Goal: Transaction & Acquisition: Purchase product/service

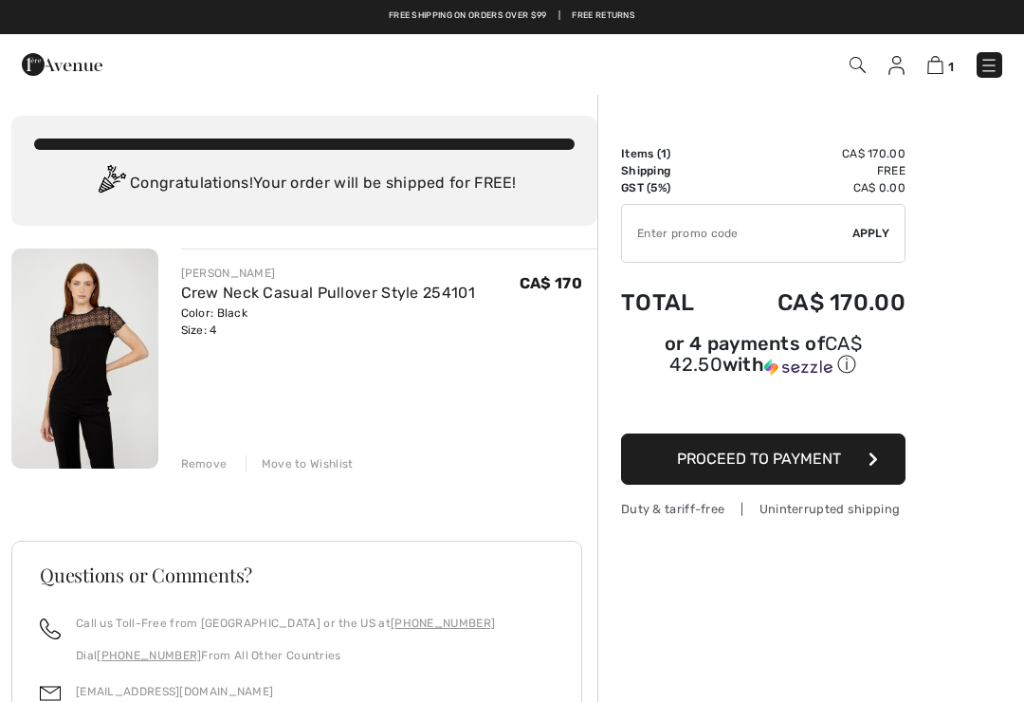
click at [310, 464] on div "Move to Wishlist" at bounding box center [300, 463] width 108 height 17
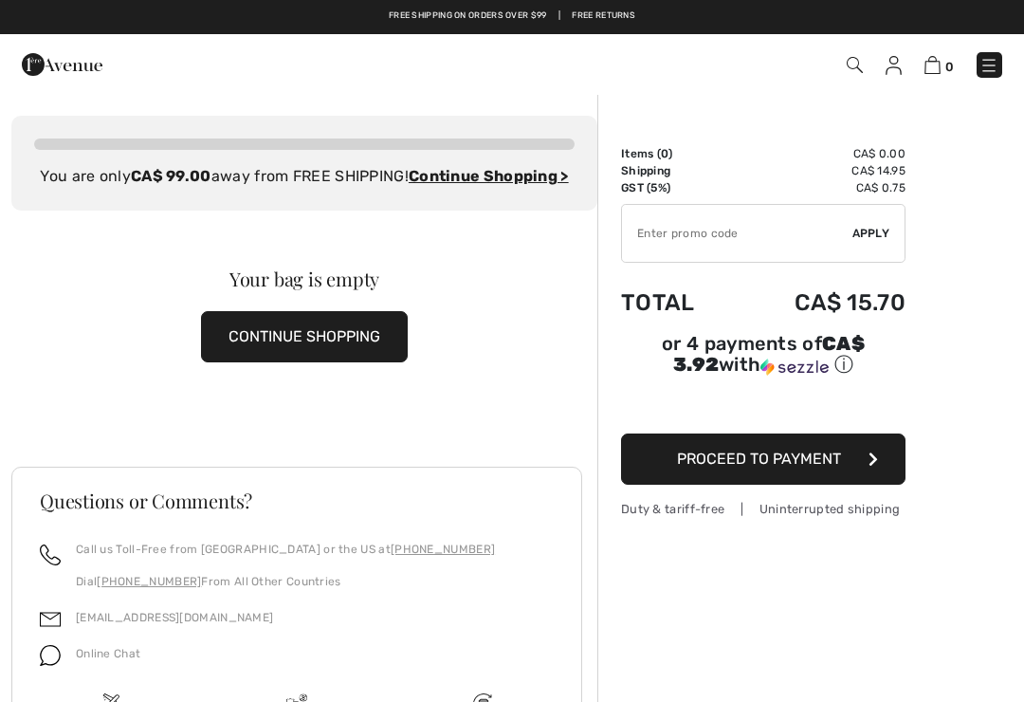
click at [897, 63] on img at bounding box center [893, 65] width 16 height 19
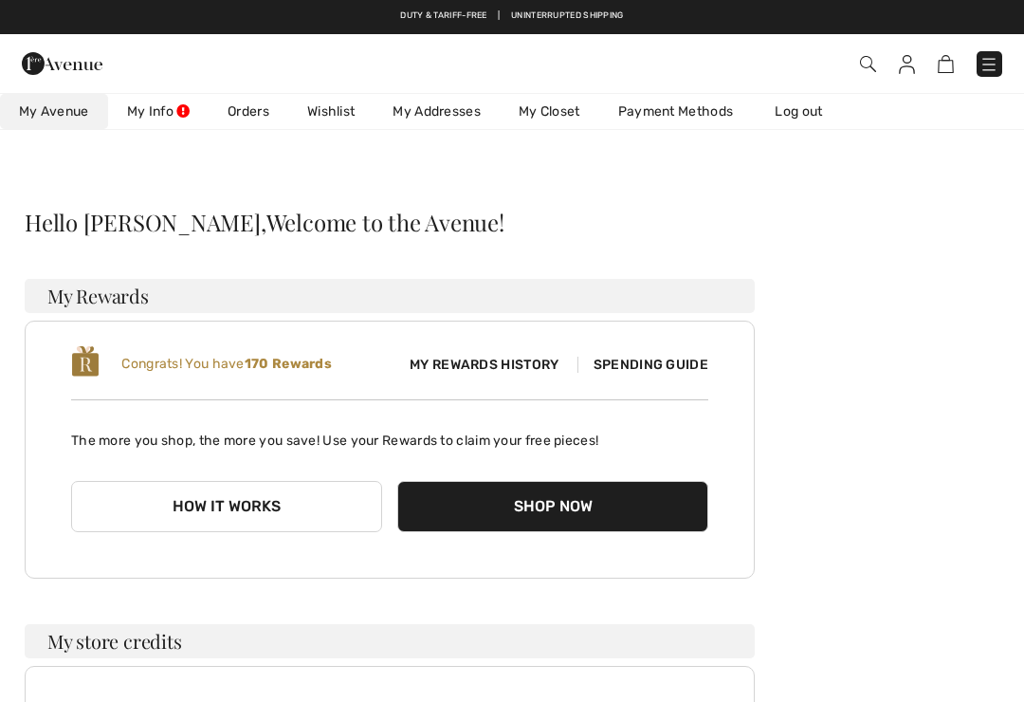
click at [337, 118] on link "Wishlist" at bounding box center [330, 111] width 85 height 35
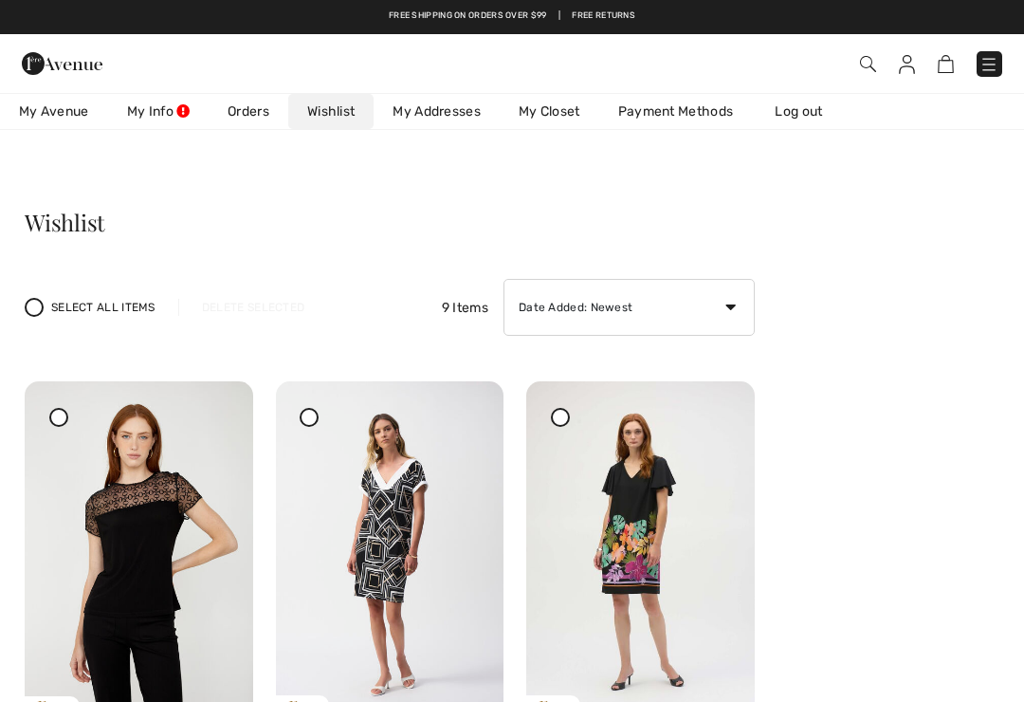
click at [313, 419] on icon at bounding box center [309, 416] width 8 height 8
click at [475, 408] on div at bounding box center [466, 394] width 27 height 27
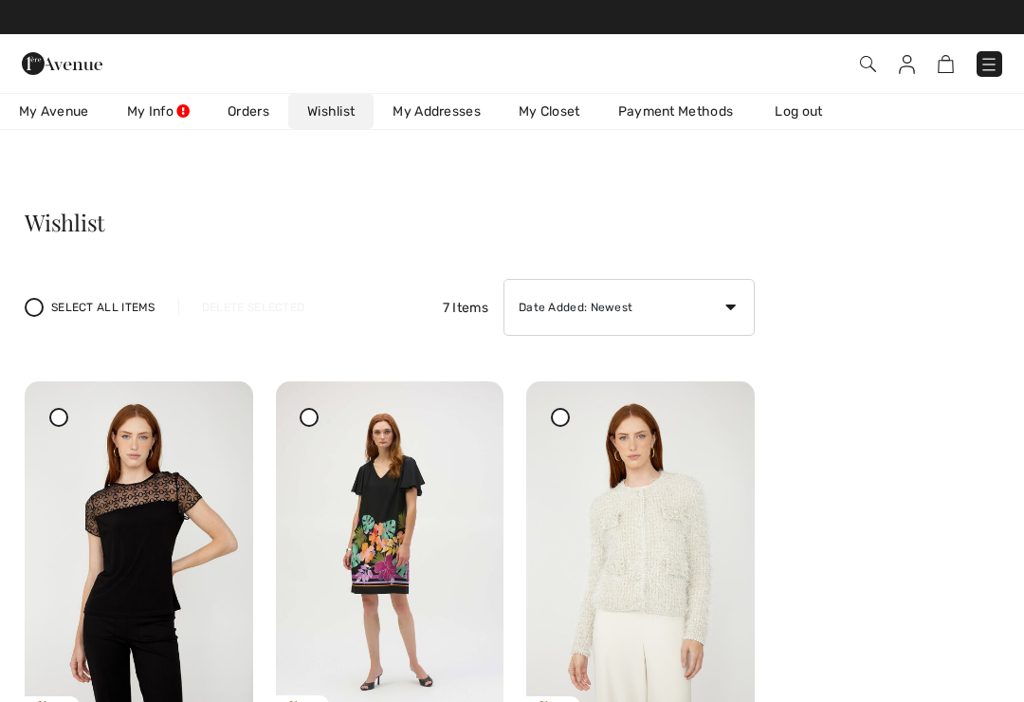
click at [317, 416] on div at bounding box center [309, 417] width 19 height 19
click at [477, 408] on div at bounding box center [466, 394] width 27 height 27
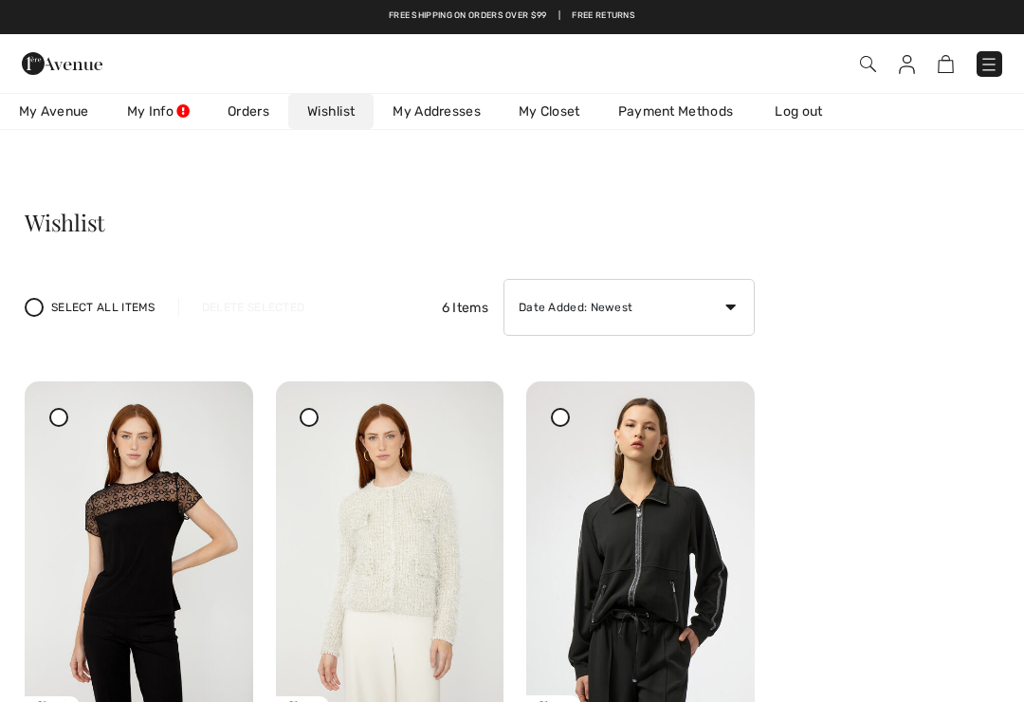
click at [317, 421] on div at bounding box center [309, 417] width 19 height 19
click at [482, 429] on img at bounding box center [390, 552] width 228 height 342
click at [482, 425] on img at bounding box center [390, 552] width 228 height 342
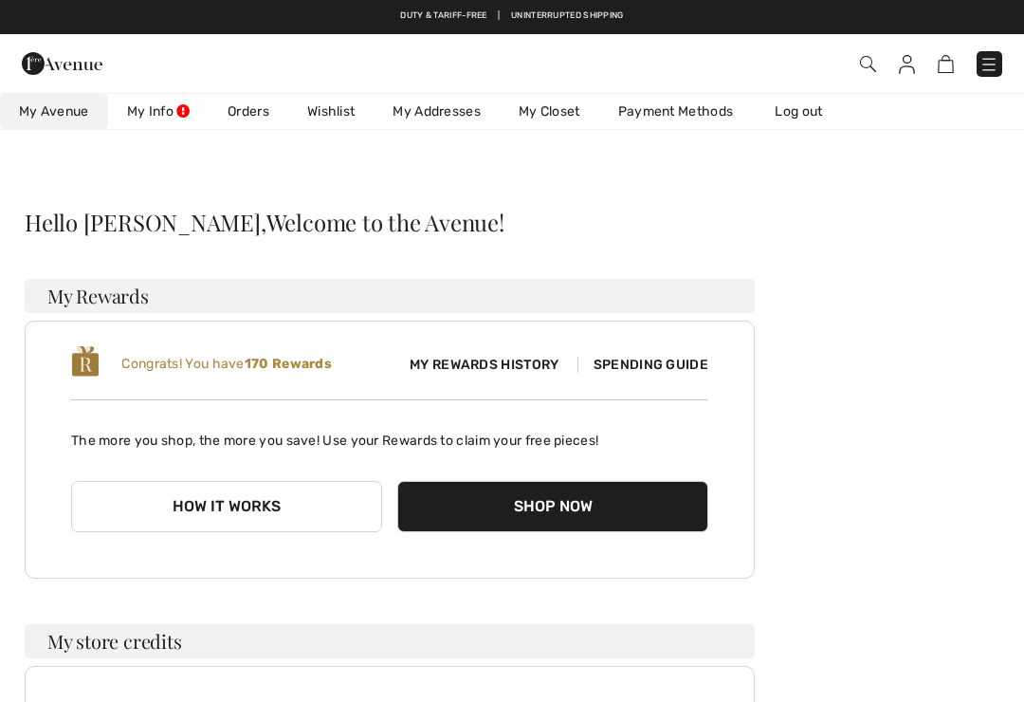
click at [342, 117] on link "Wishlist" at bounding box center [330, 111] width 85 height 35
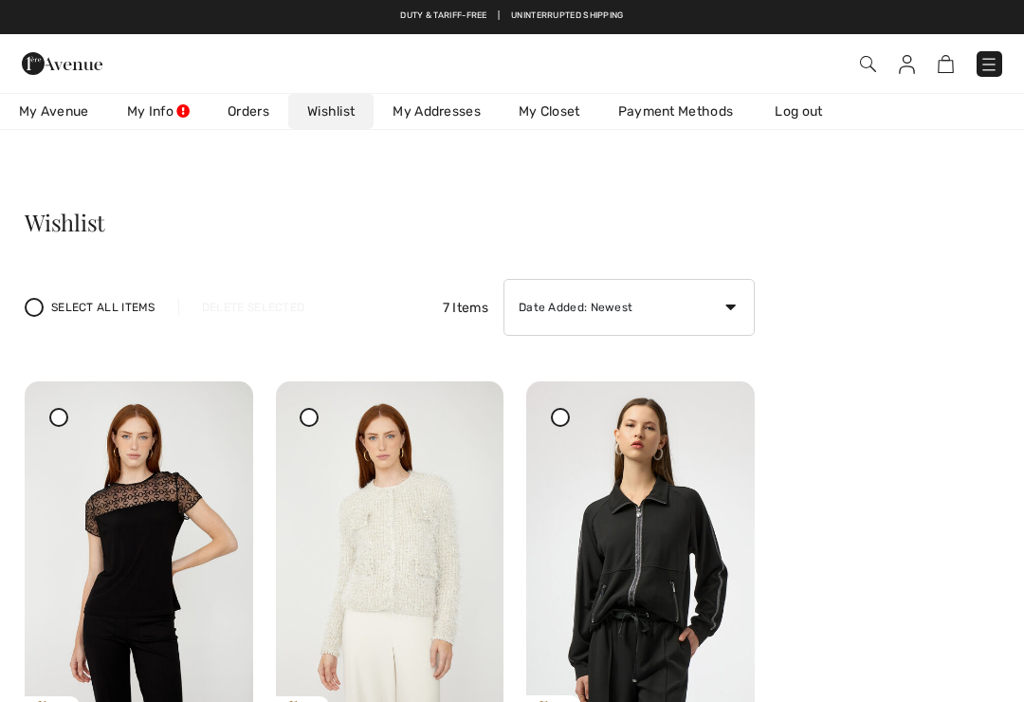
click at [317, 421] on div at bounding box center [309, 417] width 19 height 19
click at [476, 408] on div at bounding box center [466, 394] width 27 height 27
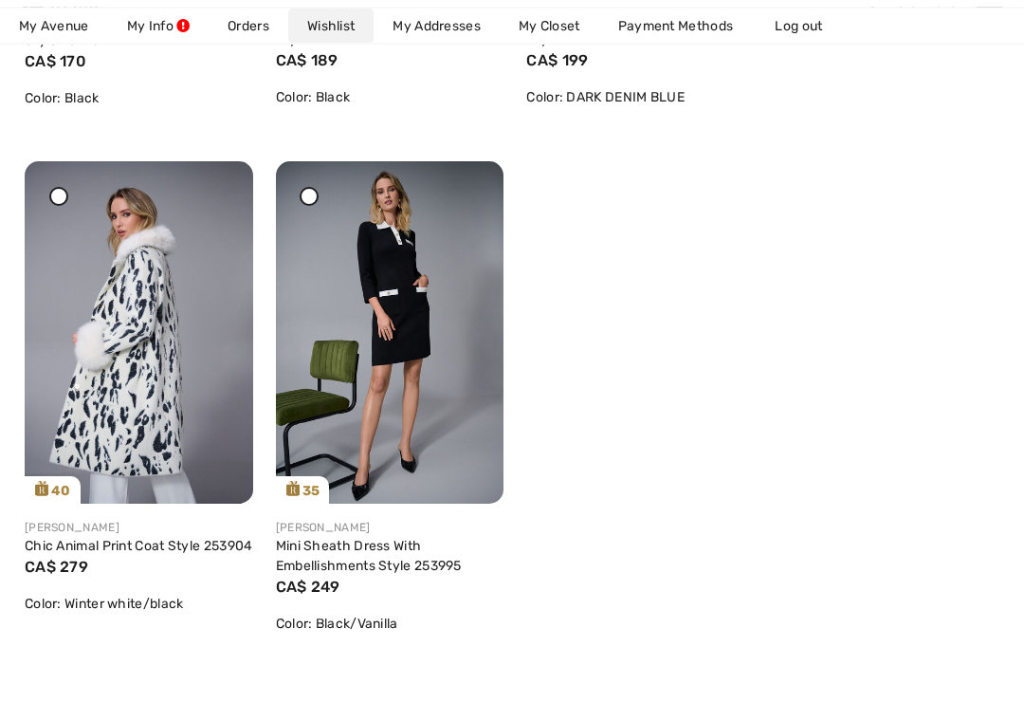
scroll to position [745, 0]
click at [613, 508] on div "30 Share Frank Lyman Crew Neck Casual Pullover Style 254101 CA$ 170 Color: Blac…" at bounding box center [389, 161] width 753 height 1050
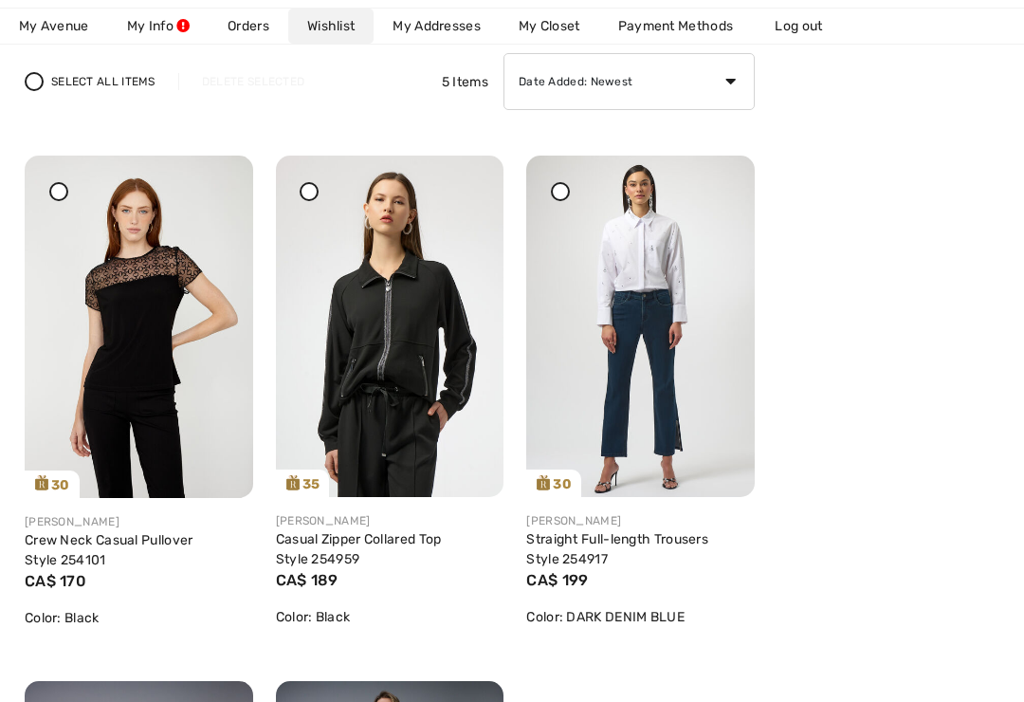
scroll to position [227, 0]
click at [113, 543] on link "Crew Neck Casual Pullover Style 254101" at bounding box center [109, 549] width 169 height 36
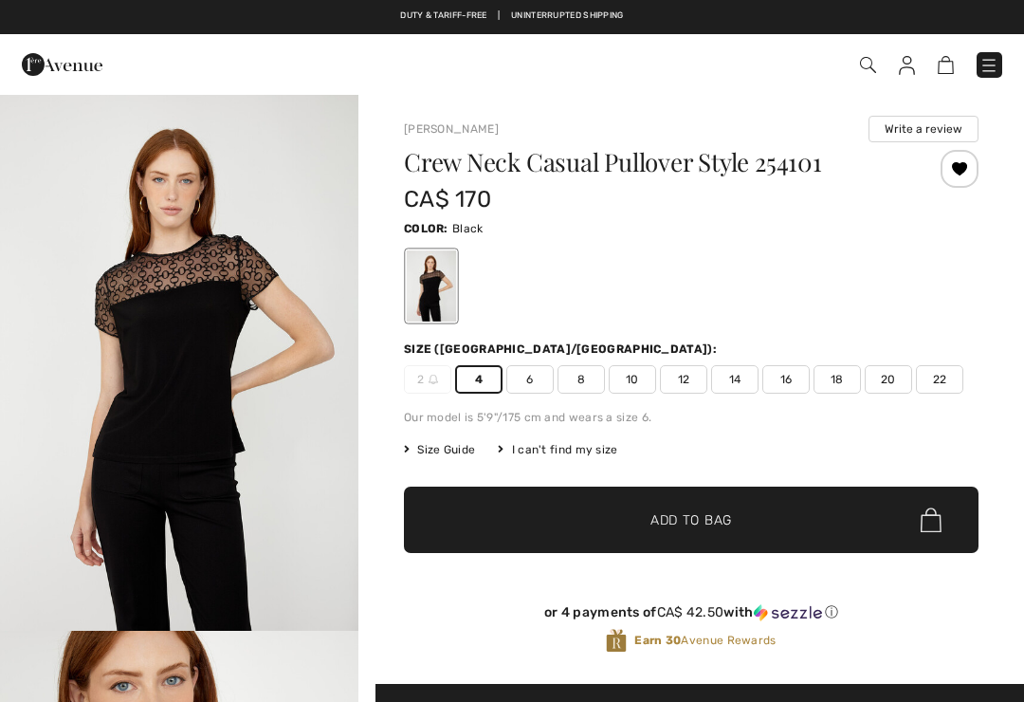
checkbox input "true"
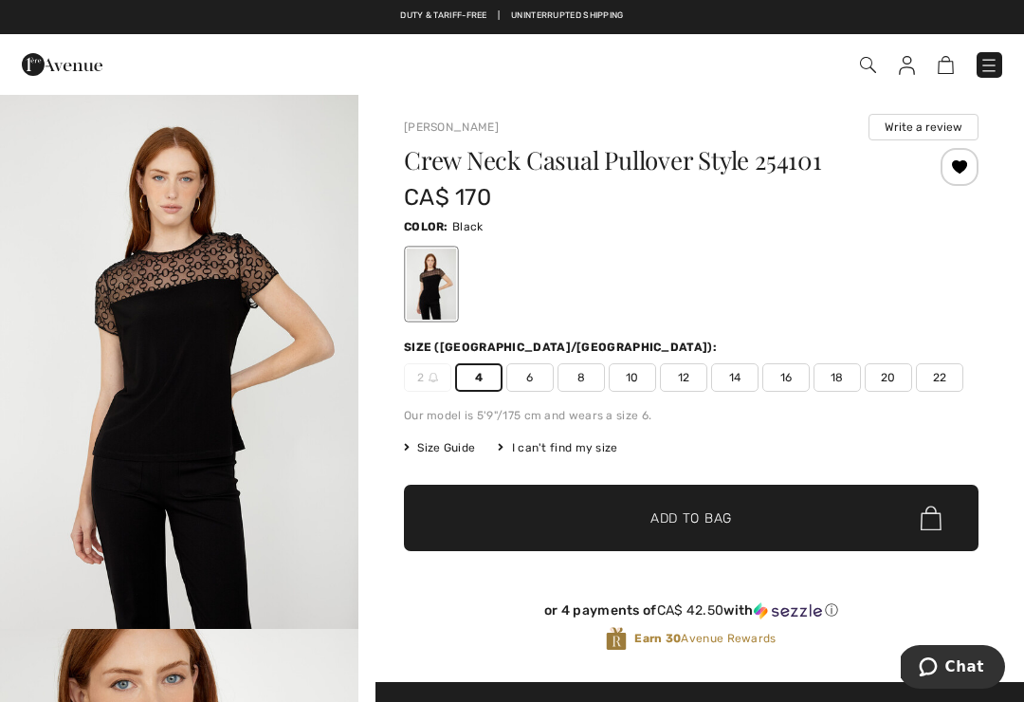
click at [682, 515] on span "Add to Bag" at bounding box center [691, 518] width 82 height 20
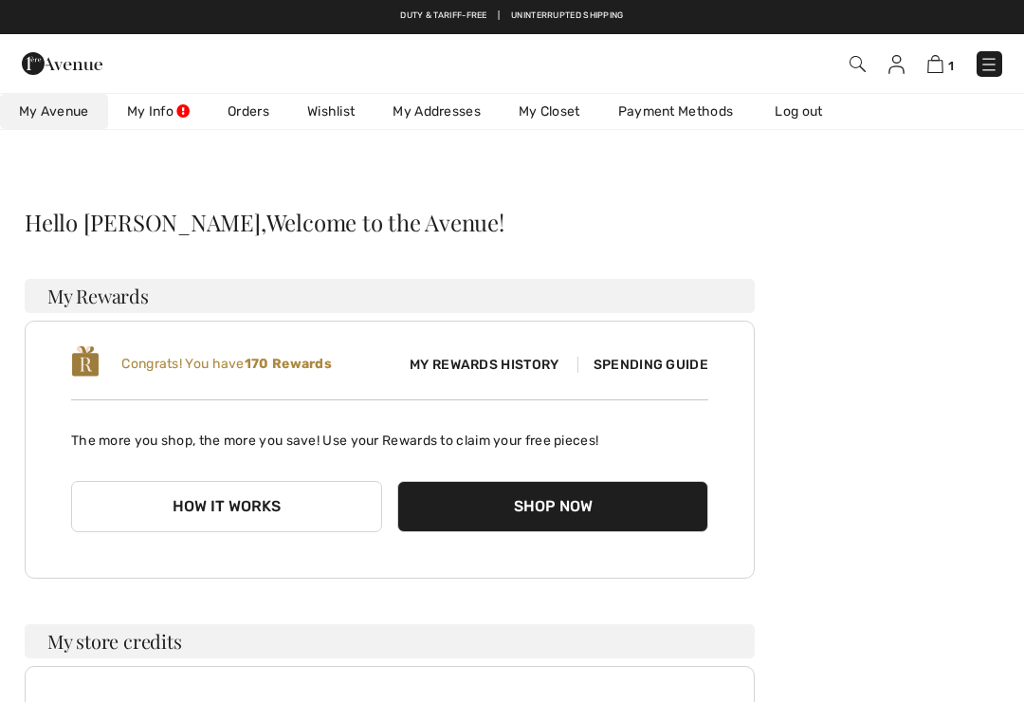
click at [337, 105] on link "Wishlist" at bounding box center [330, 111] width 85 height 35
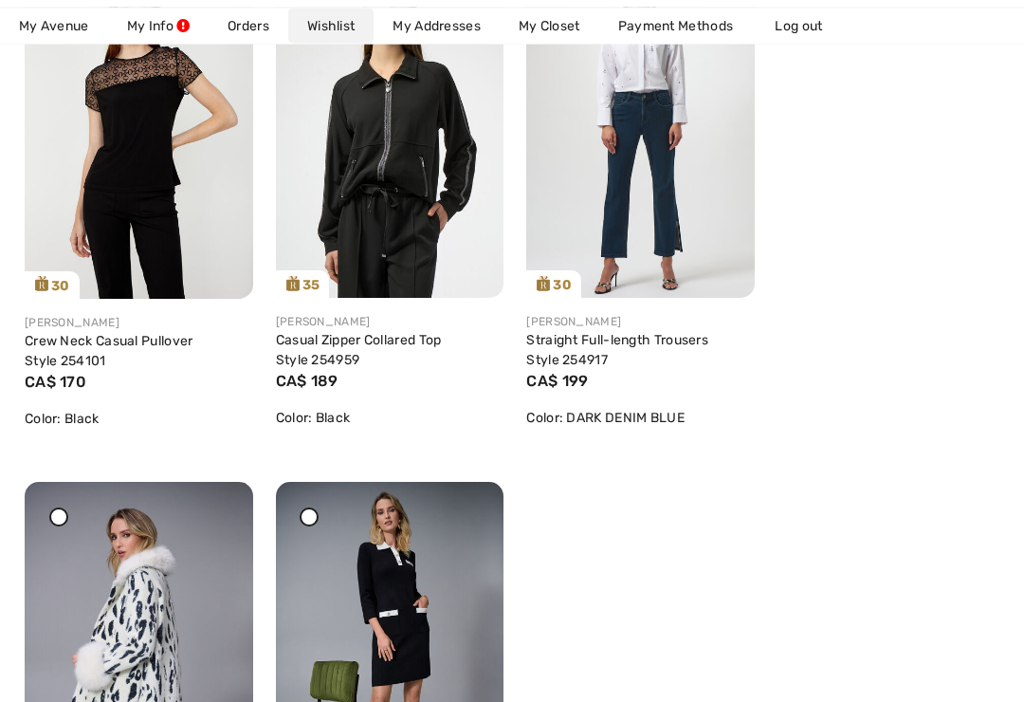
scroll to position [425, 0]
click at [358, 348] on link "Casual Zipper Collared Top Style 254959" at bounding box center [359, 350] width 166 height 36
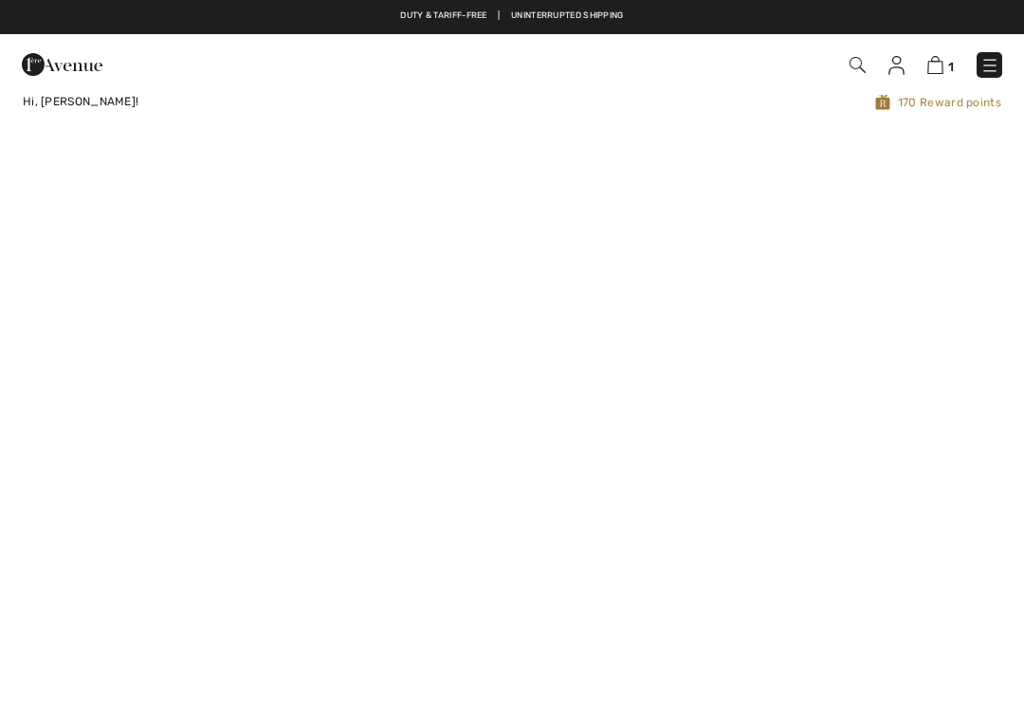
checkbox input "true"
click at [902, 69] on img at bounding box center [896, 65] width 16 height 19
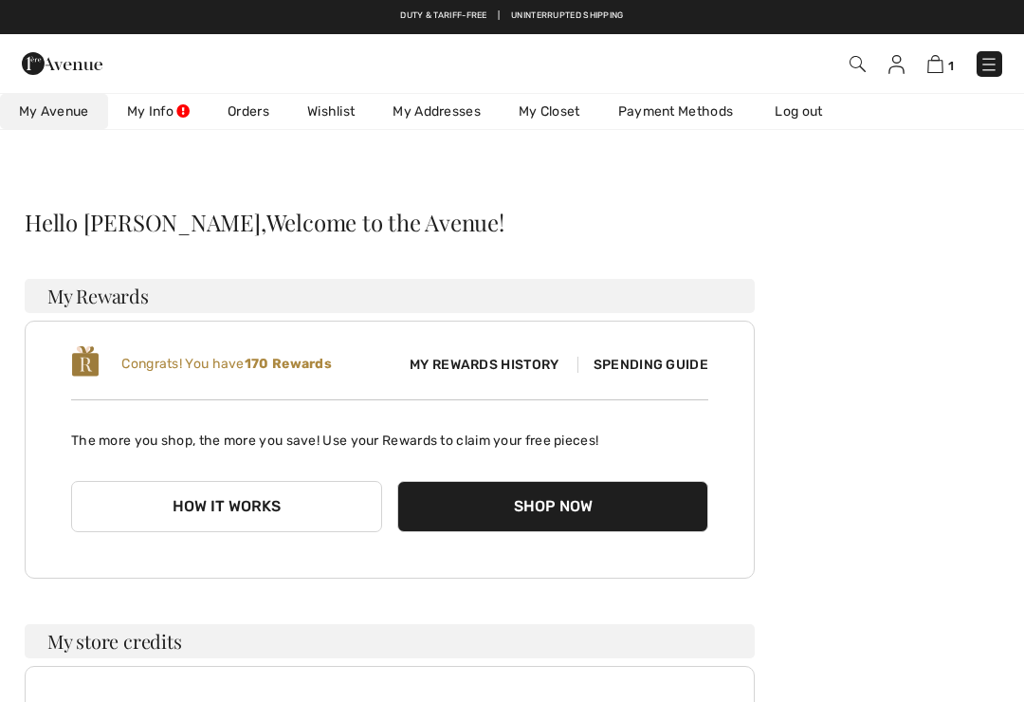
click at [344, 117] on link "Wishlist" at bounding box center [330, 111] width 85 height 35
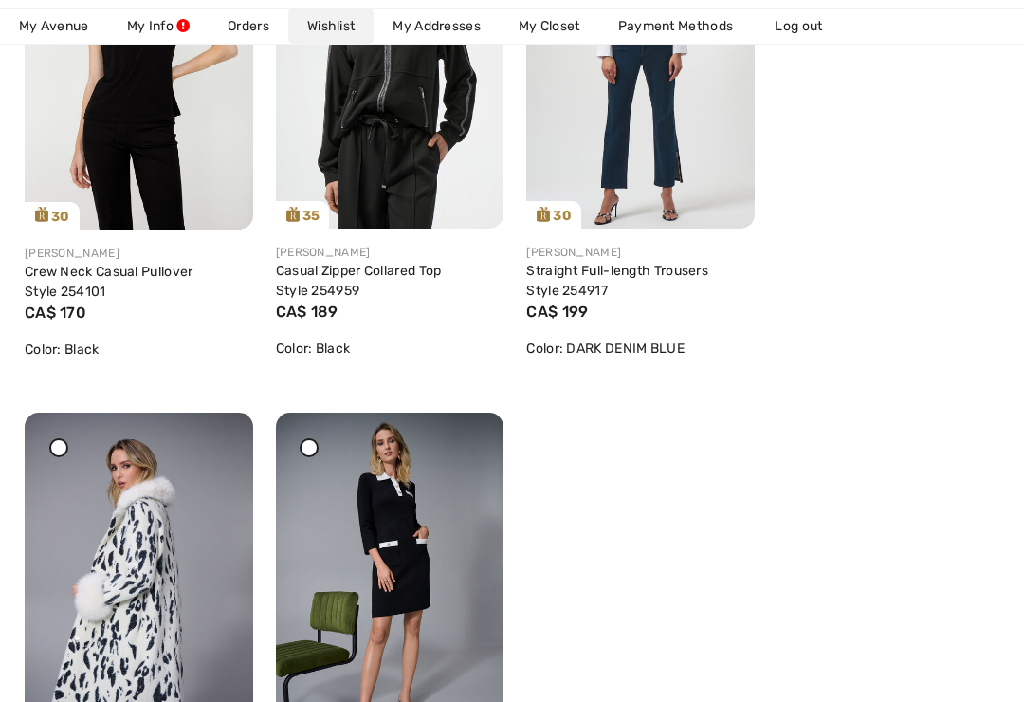
scroll to position [495, 0]
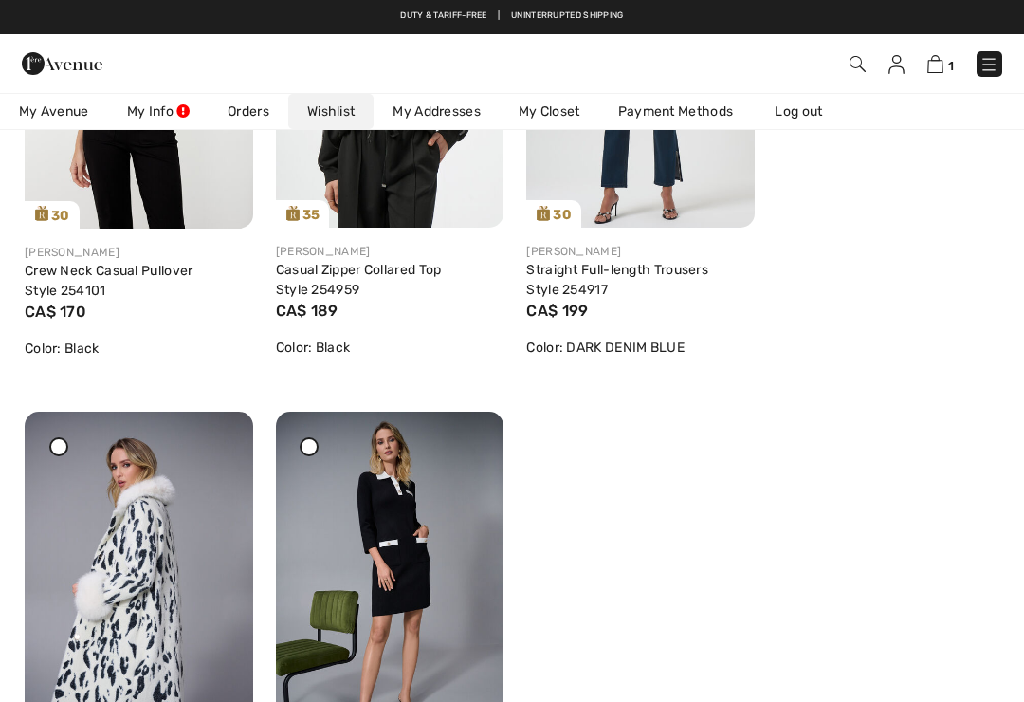
click at [333, 278] on link "Casual Zipper Collared Top Style 254959" at bounding box center [359, 280] width 166 height 36
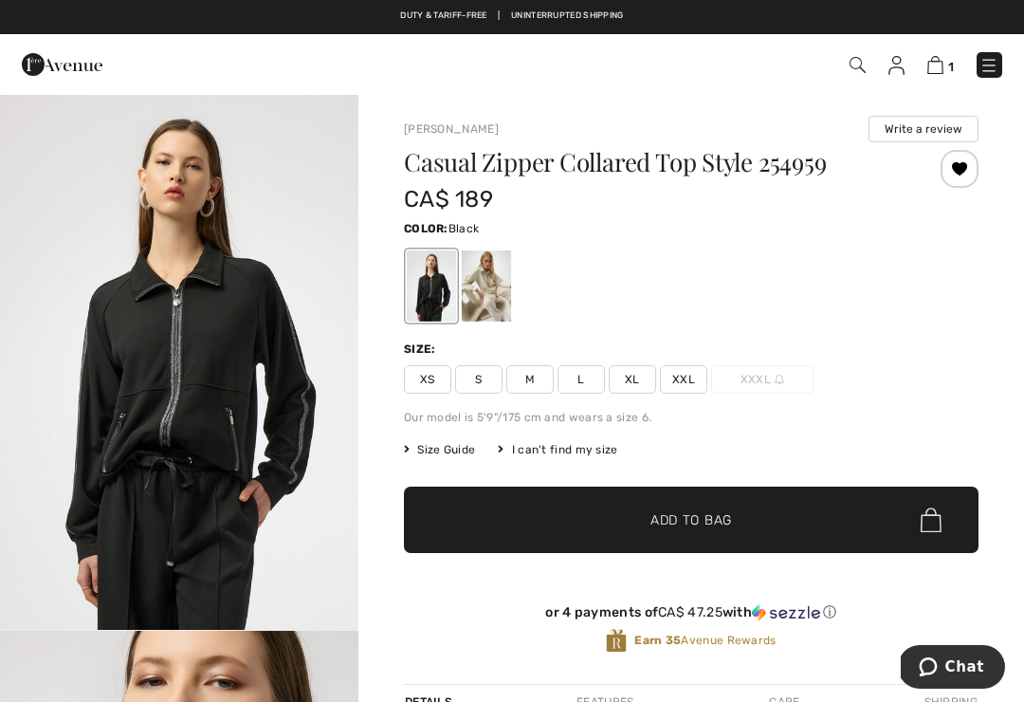
click at [475, 379] on span "S" at bounding box center [478, 379] width 47 height 28
click at [674, 526] on span "Add to Bag" at bounding box center [691, 520] width 82 height 20
click at [940, 64] on img at bounding box center [933, 65] width 16 height 18
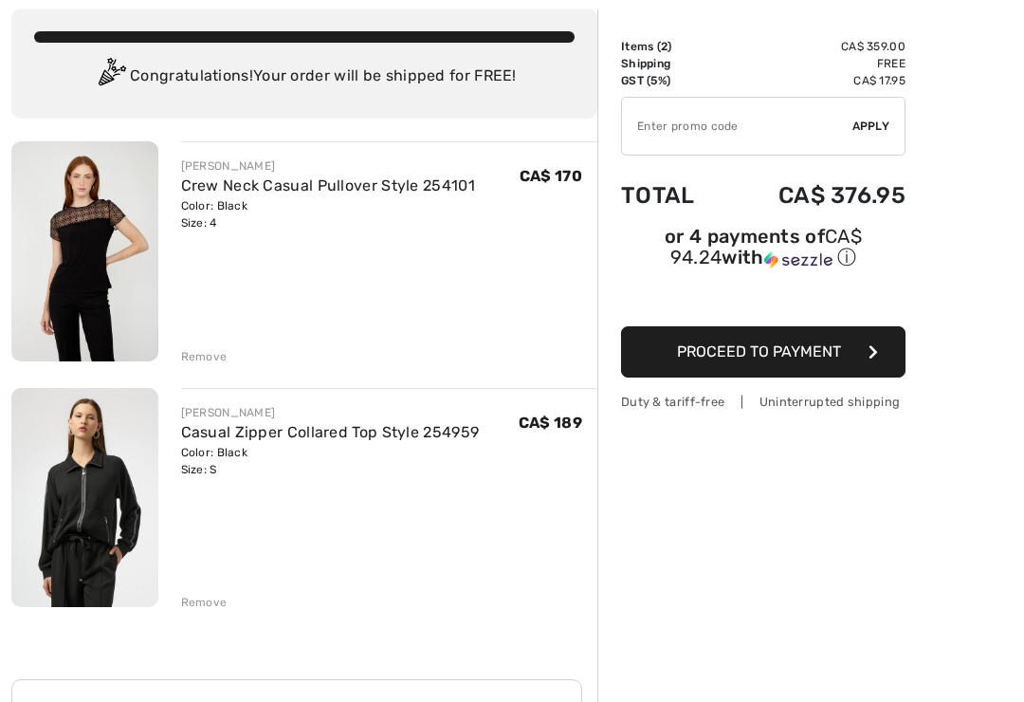
scroll to position [107, 0]
click at [785, 360] on span "Proceed to Payment" at bounding box center [759, 351] width 164 height 18
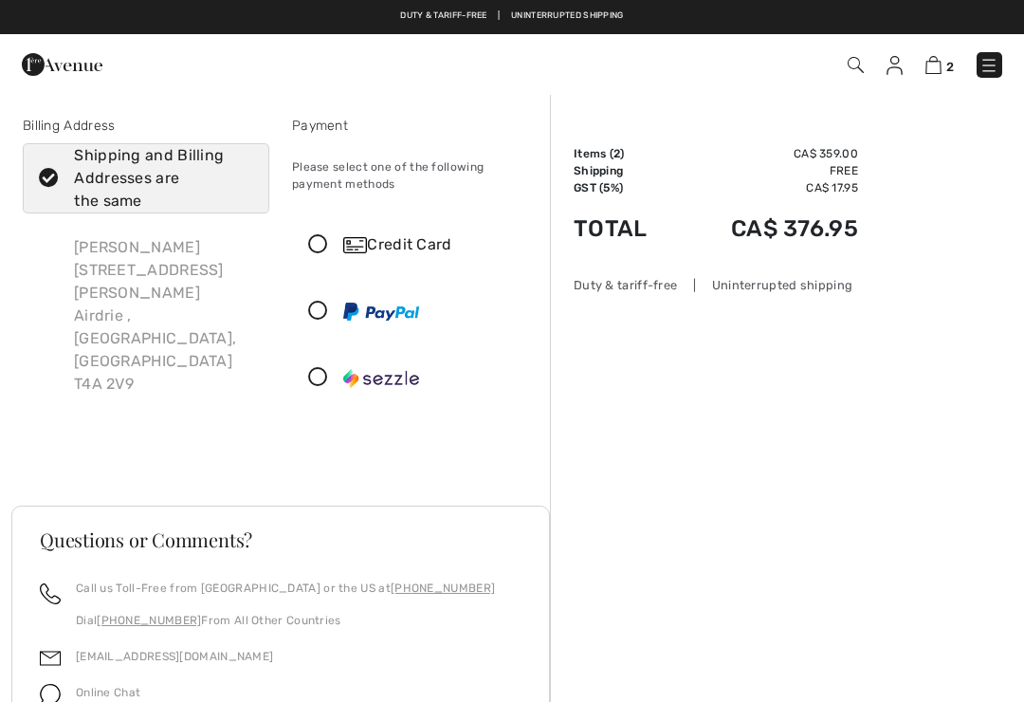
click at [323, 248] on icon at bounding box center [318, 245] width 50 height 20
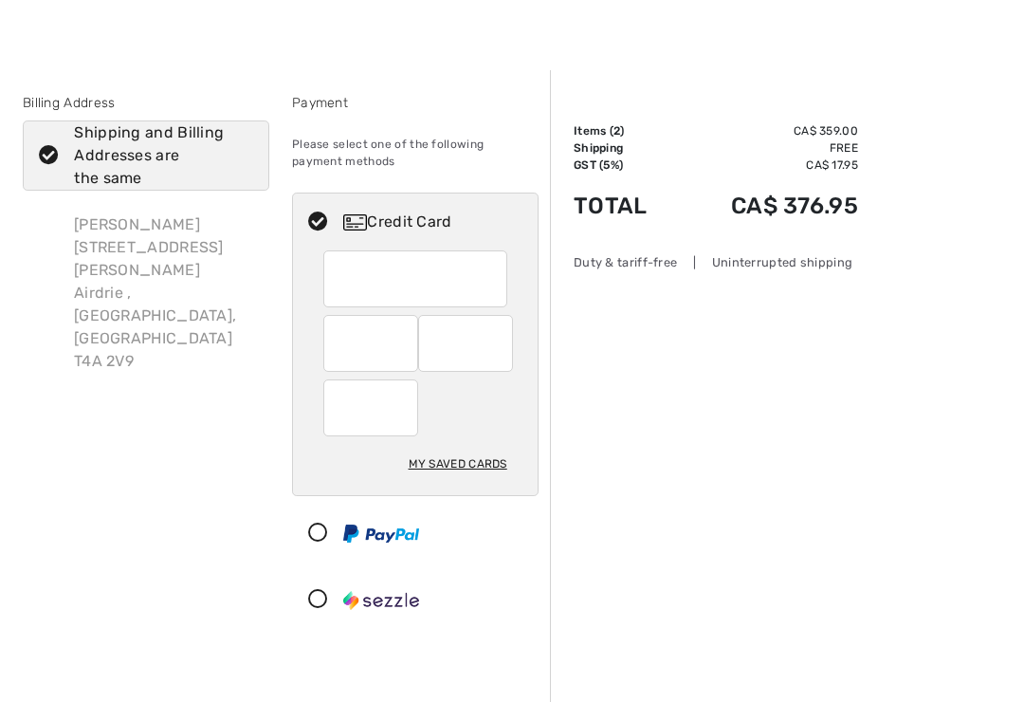
scroll to position [24, 0]
click at [471, 465] on div "My Saved Cards" at bounding box center [458, 463] width 99 height 32
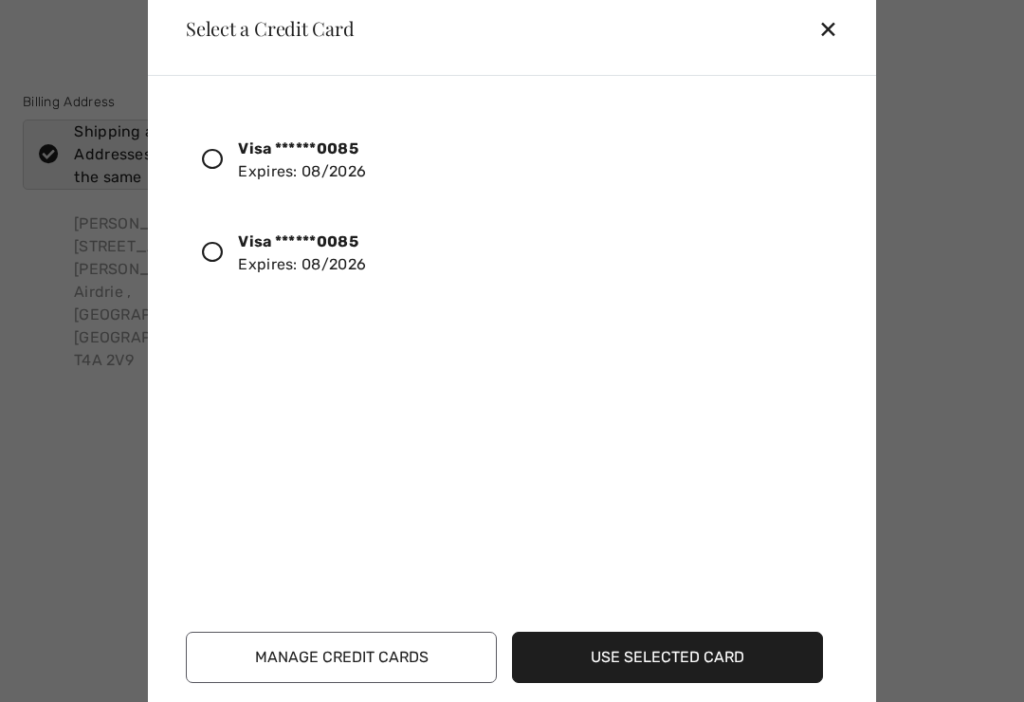
click at [214, 147] on div at bounding box center [220, 160] width 36 height 32
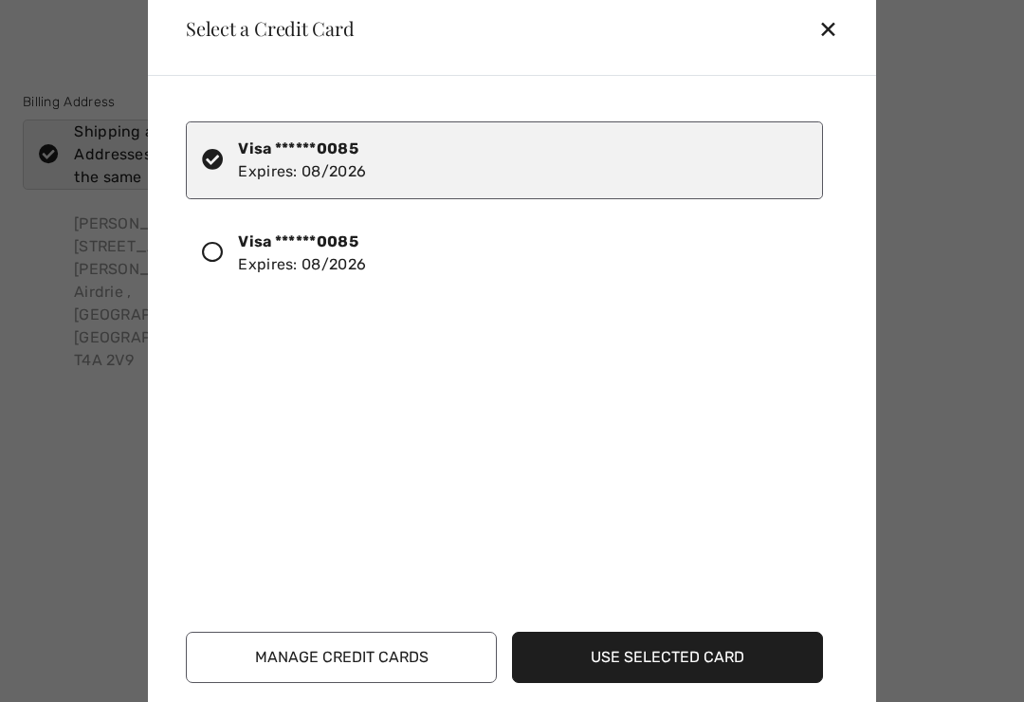
click at [687, 655] on button "Use Selected Card" at bounding box center [667, 656] width 311 height 51
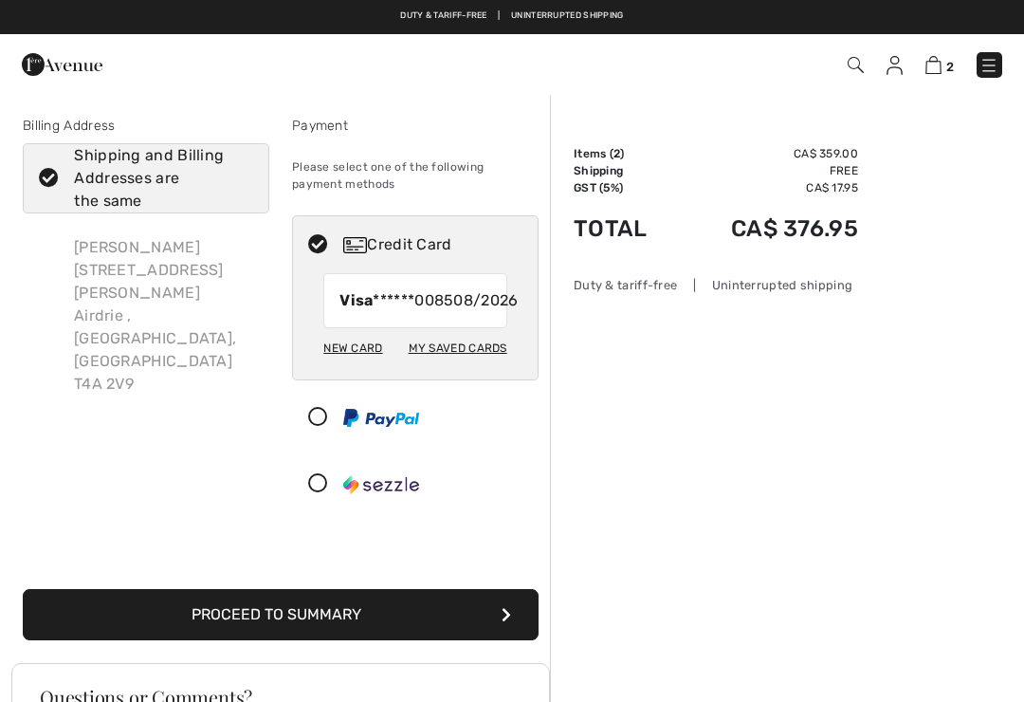
checkbox input "true"
click at [373, 637] on button "Proceed to Summary" at bounding box center [281, 614] width 516 height 51
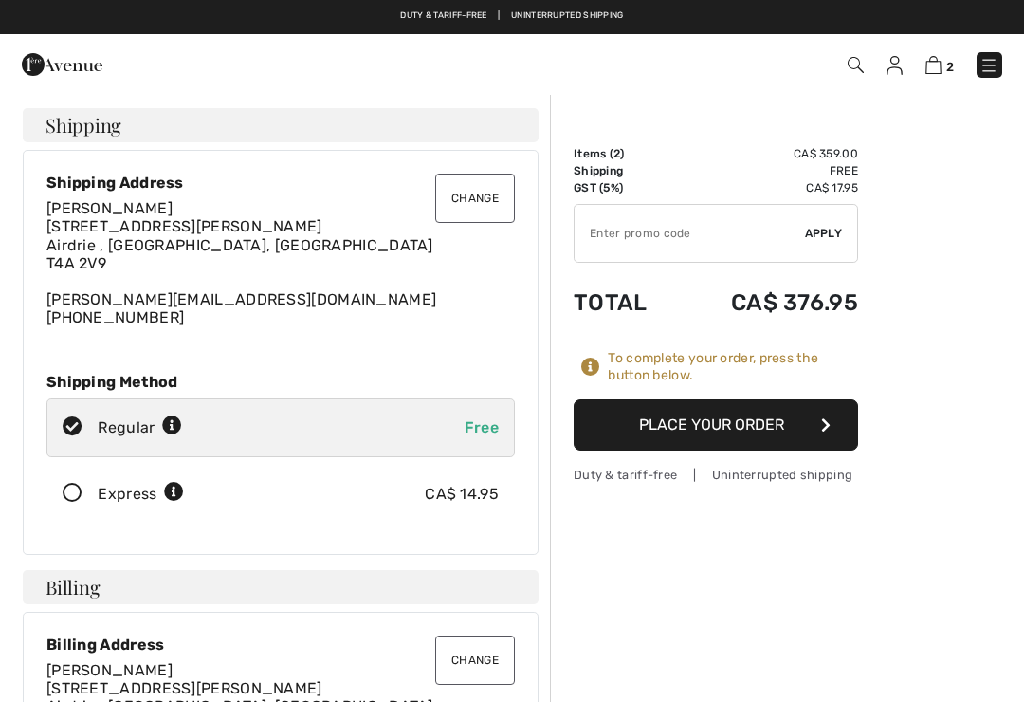
click at [81, 489] on icon at bounding box center [72, 493] width 50 height 20
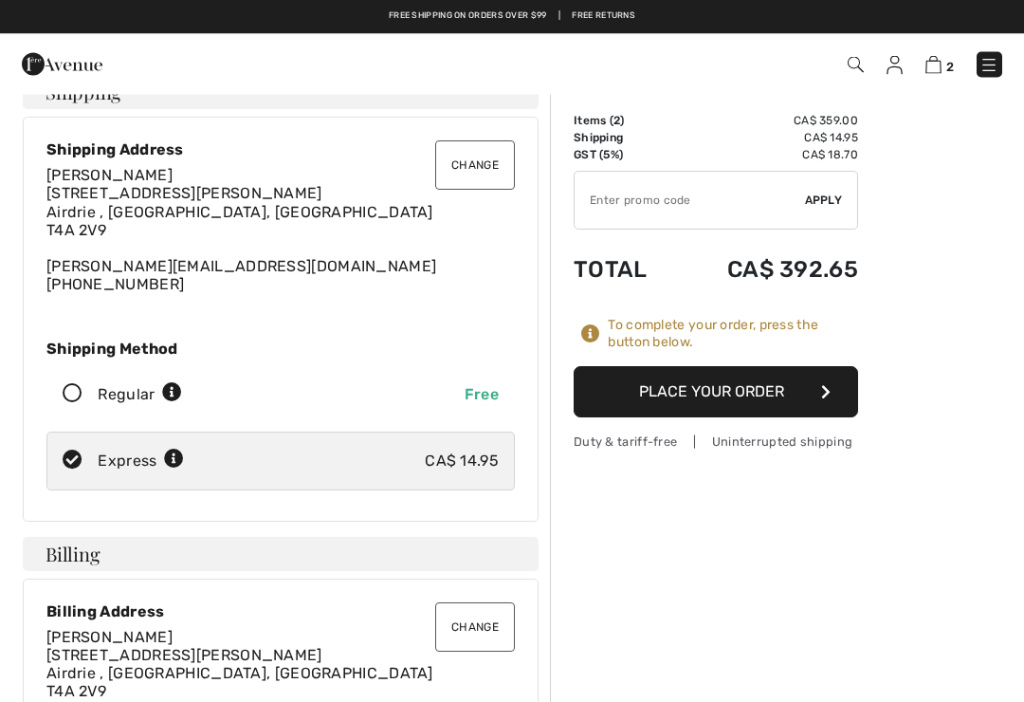
scroll to position [33, 0]
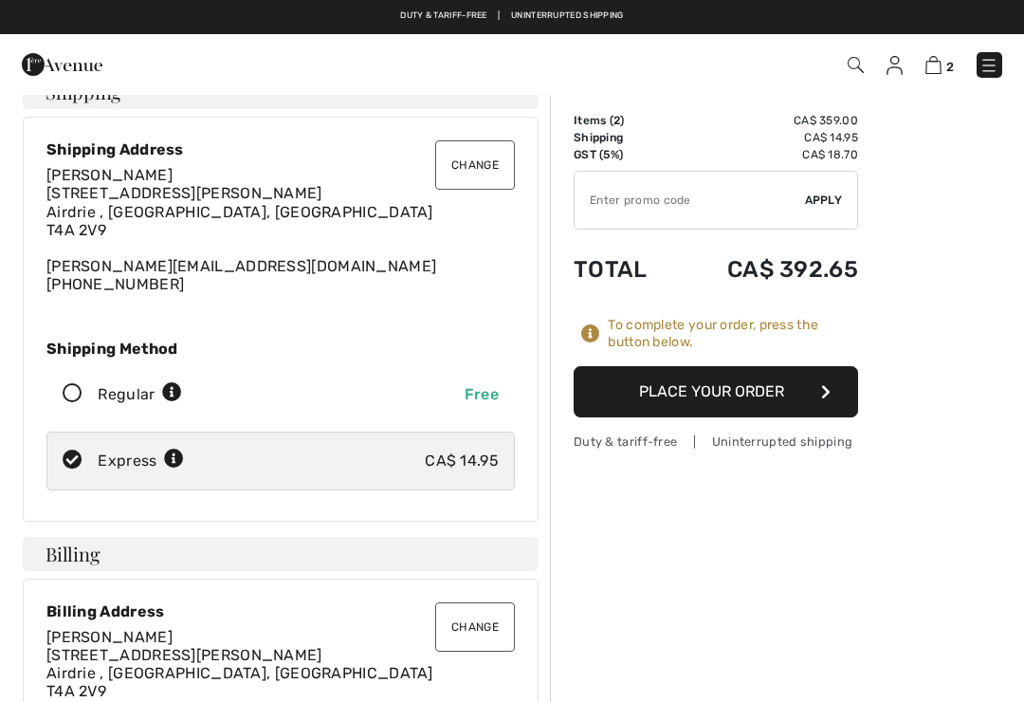
click at [825, 392] on icon "button" at bounding box center [825, 391] width 9 height 15
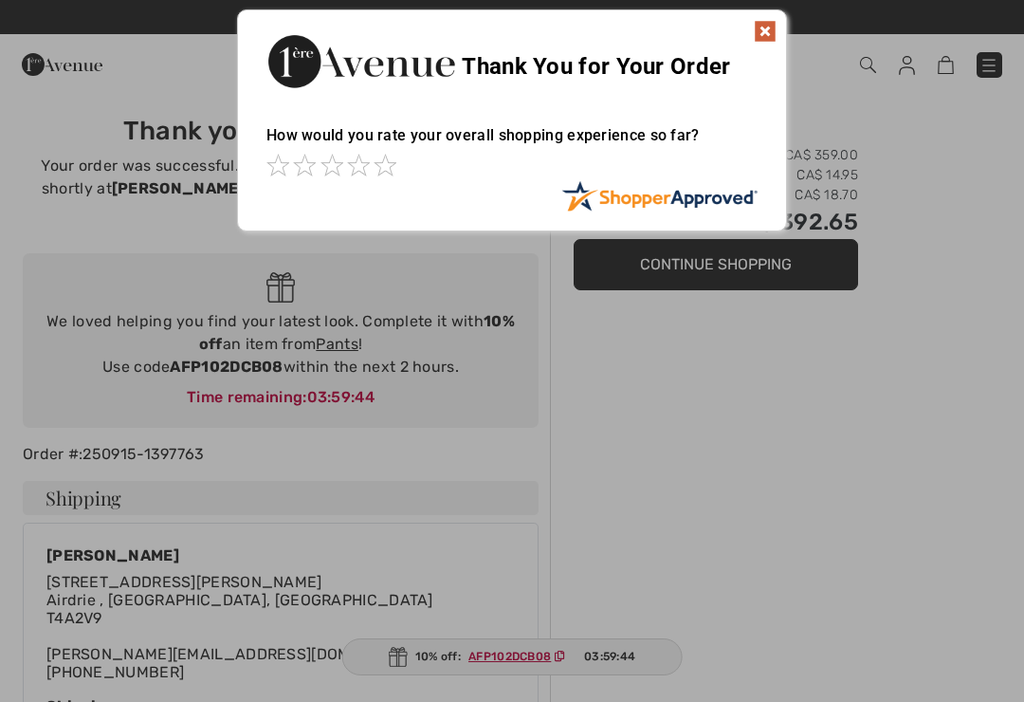
click at [774, 27] on img at bounding box center [765, 31] width 23 height 23
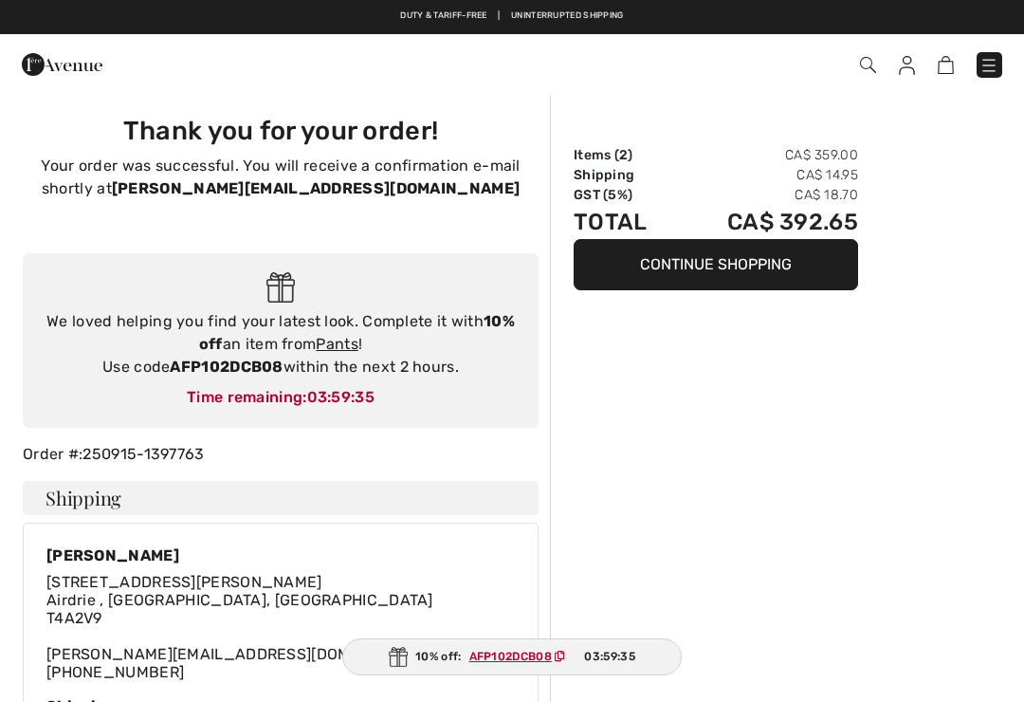
click at [904, 64] on img at bounding box center [907, 65] width 16 height 19
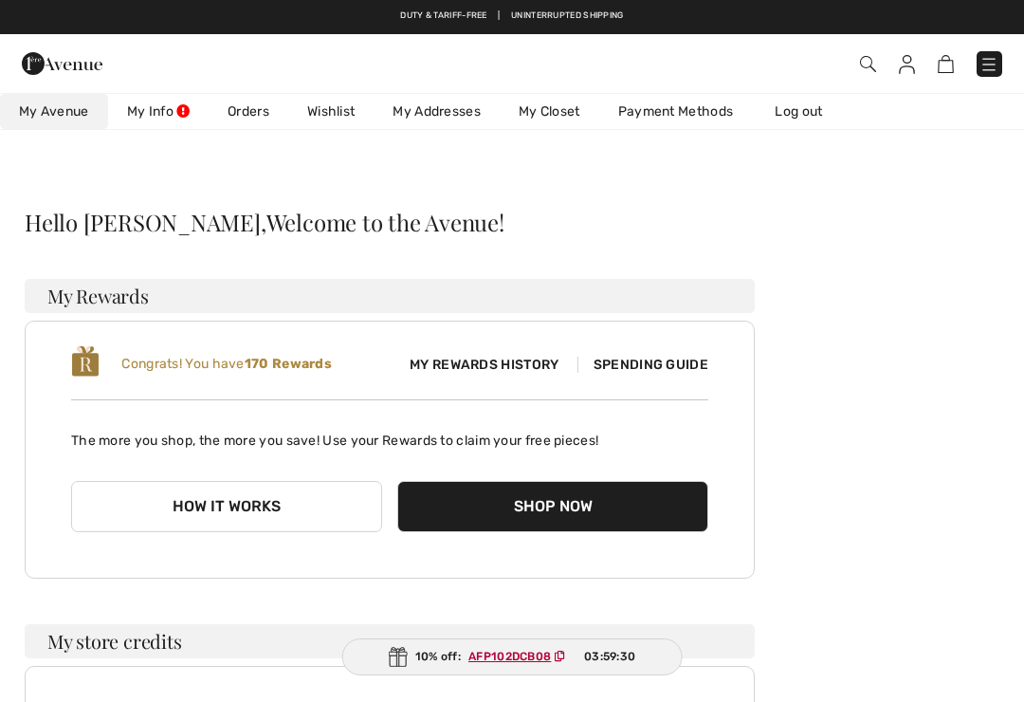
click at [341, 105] on link "Wishlist" at bounding box center [330, 111] width 85 height 35
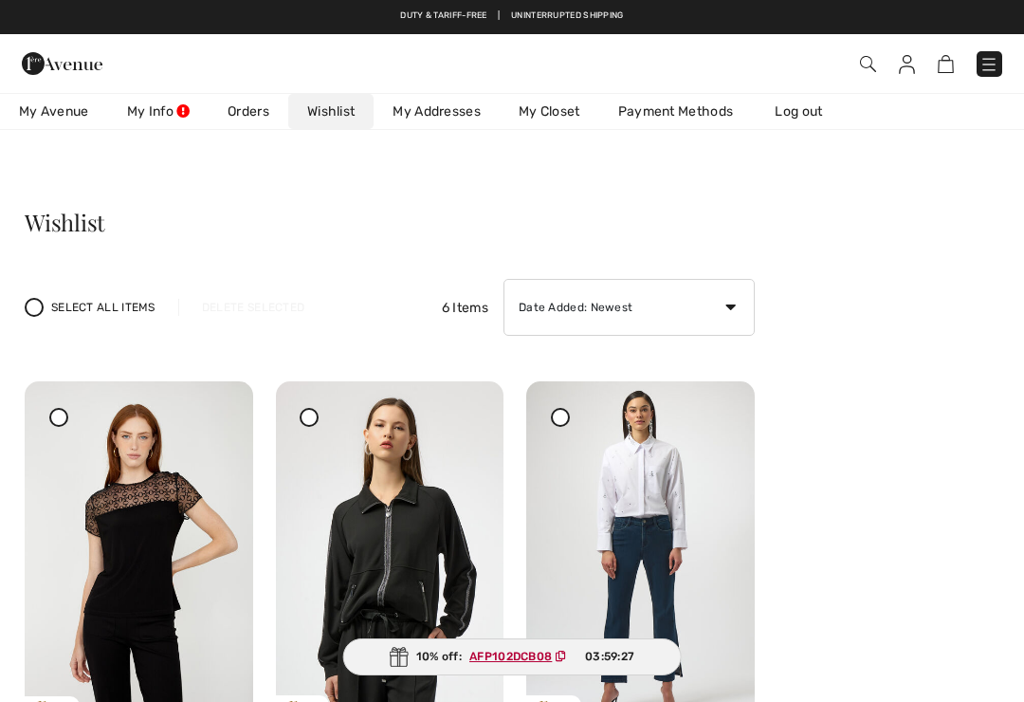
click at [71, 415] on img at bounding box center [139, 552] width 228 height 342
click at [71, 426] on img at bounding box center [139, 552] width 228 height 342
click at [76, 410] on img at bounding box center [139, 552] width 228 height 342
click at [75, 416] on img at bounding box center [139, 552] width 228 height 342
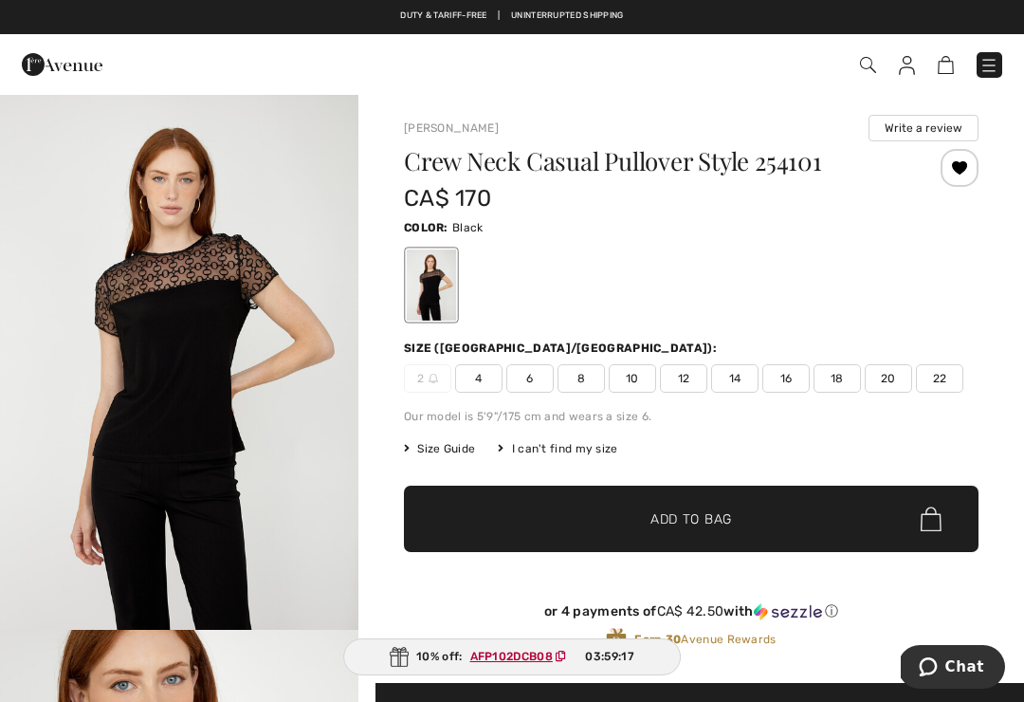
click at [911, 72] on img at bounding box center [907, 65] width 16 height 19
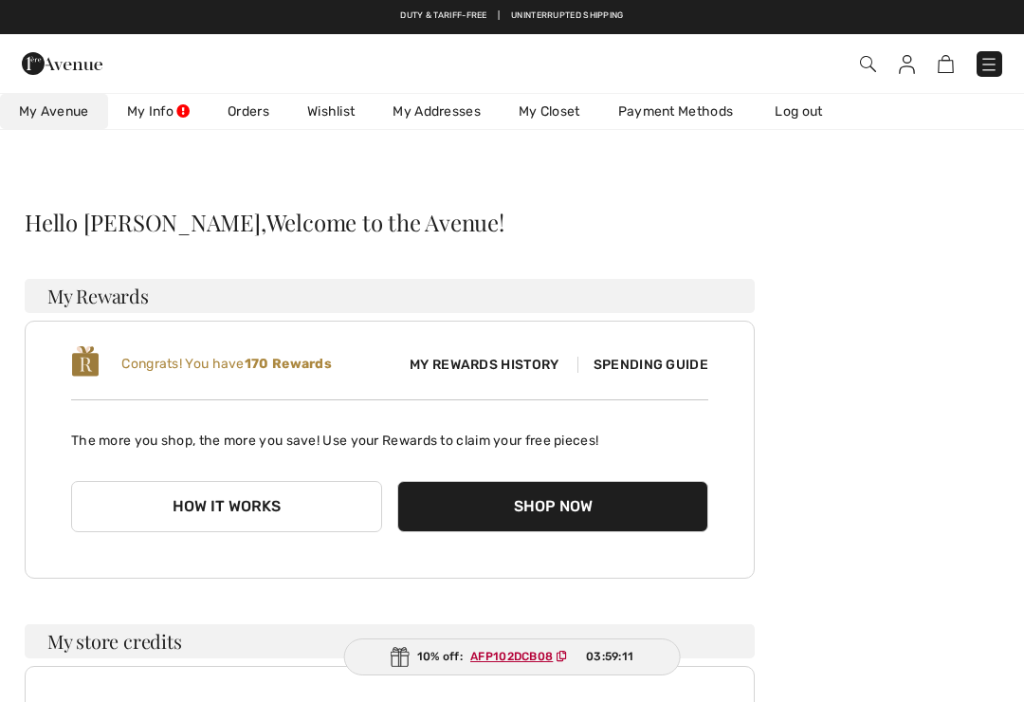
click at [339, 115] on link "Wishlist" at bounding box center [330, 111] width 85 height 35
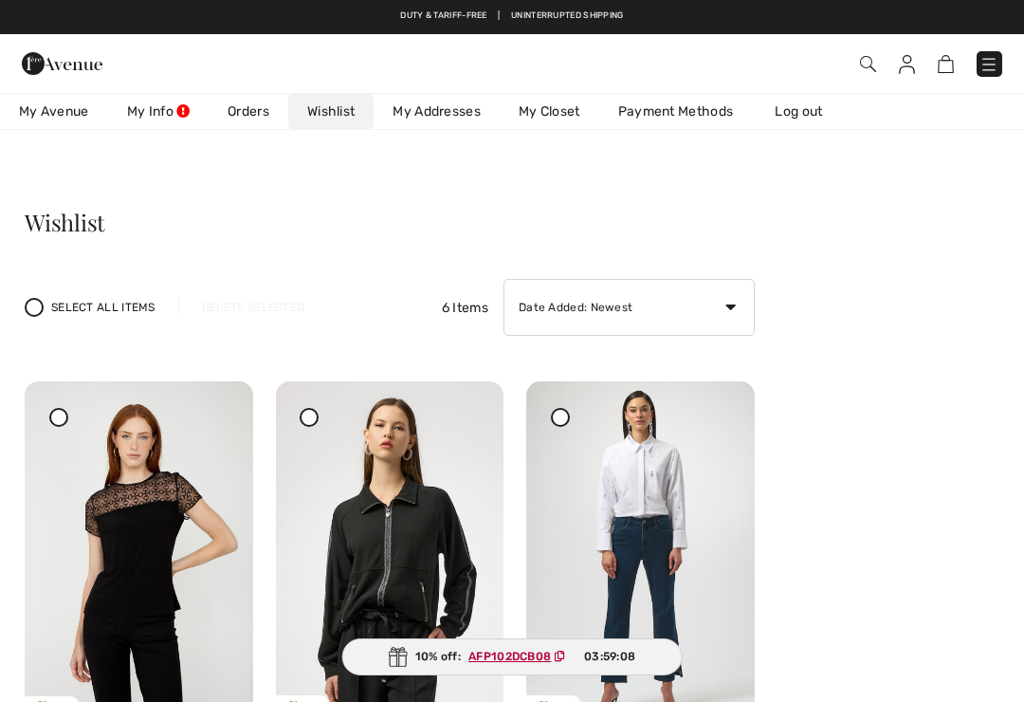
click at [66, 415] on div at bounding box center [58, 417] width 19 height 19
click at [231, 424] on img at bounding box center [139, 552] width 228 height 342
click at [223, 408] on div at bounding box center [216, 394] width 27 height 27
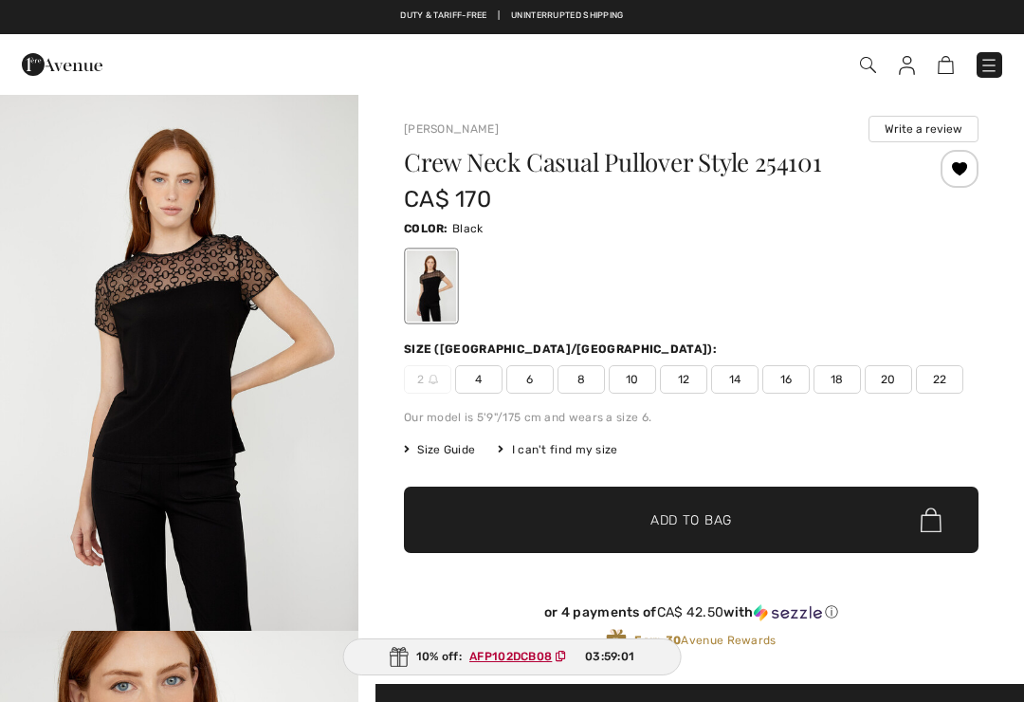
click at [909, 66] on img at bounding box center [907, 65] width 16 height 19
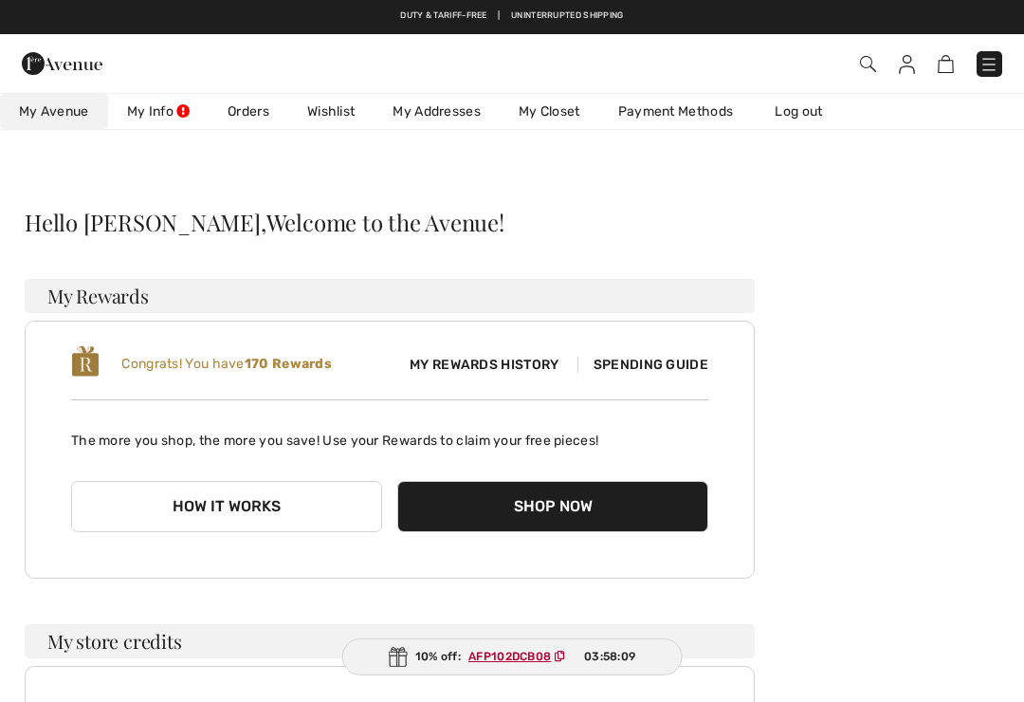
click at [337, 106] on link "Wishlist" at bounding box center [330, 111] width 85 height 35
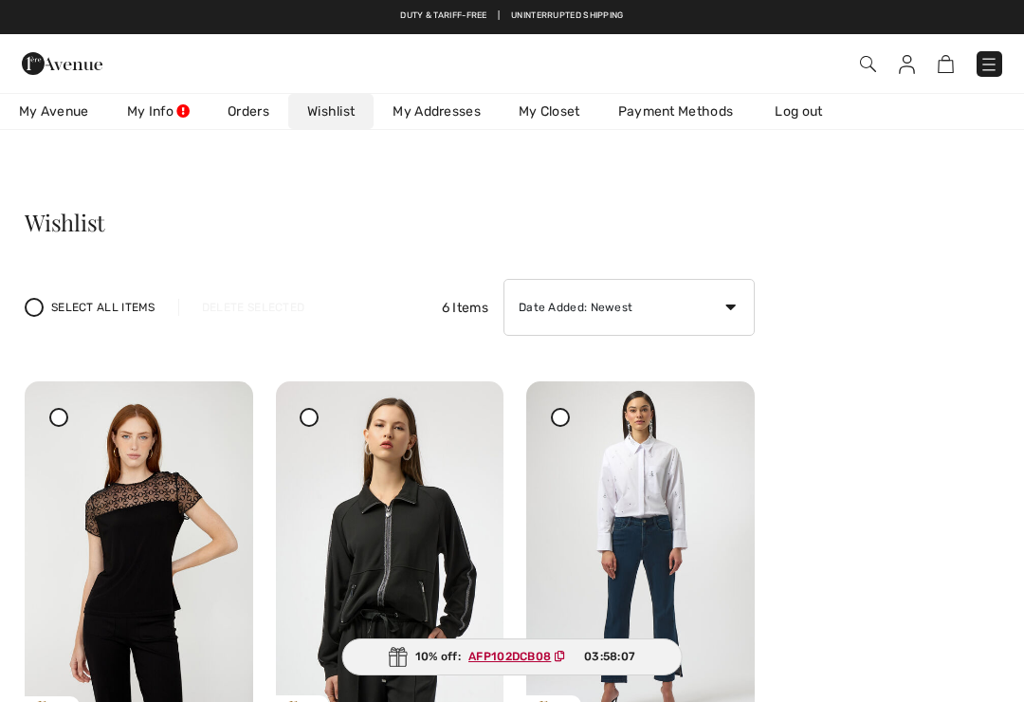
click at [61, 415] on icon at bounding box center [59, 416] width 8 height 8
click at [225, 408] on div at bounding box center [216, 394] width 27 height 27
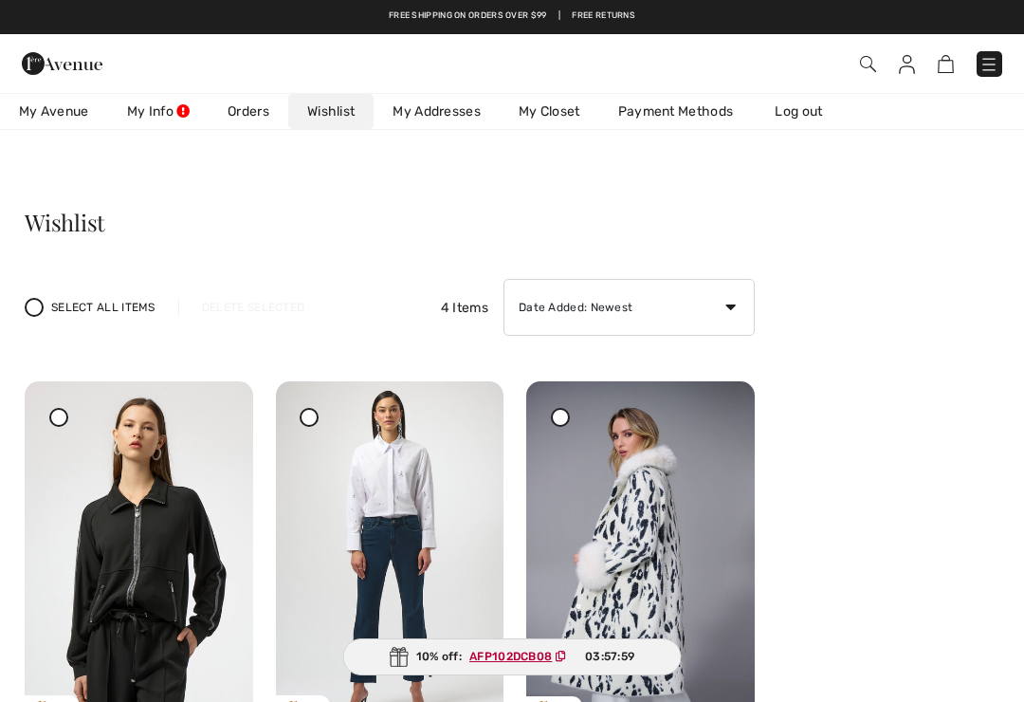
click at [62, 423] on div at bounding box center [58, 417] width 19 height 19
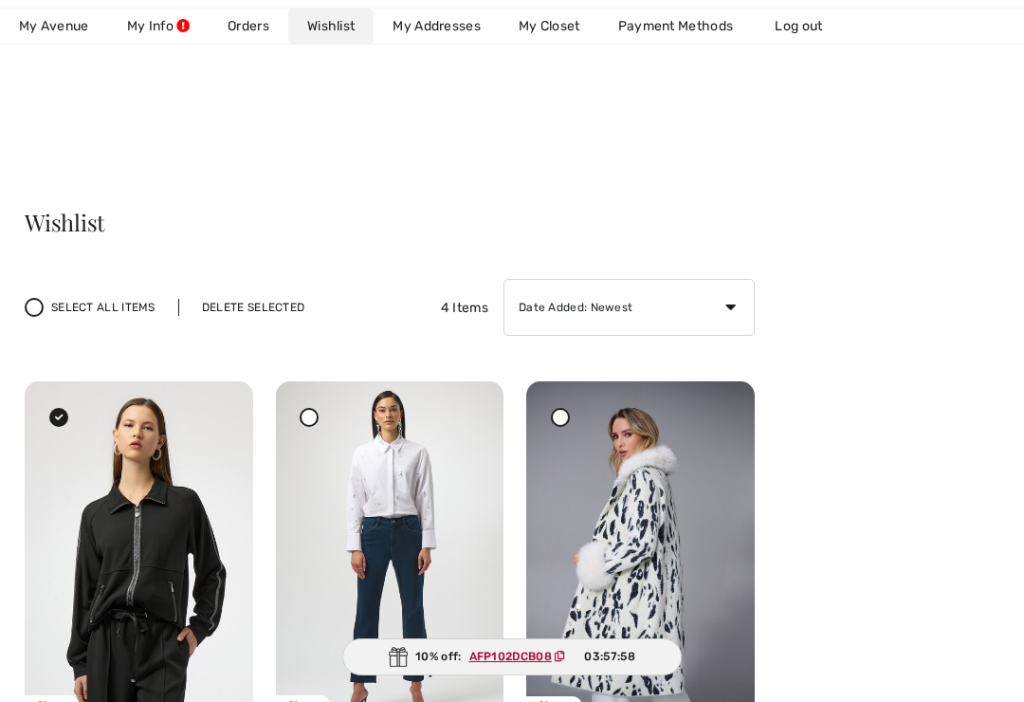
scroll to position [3, 0]
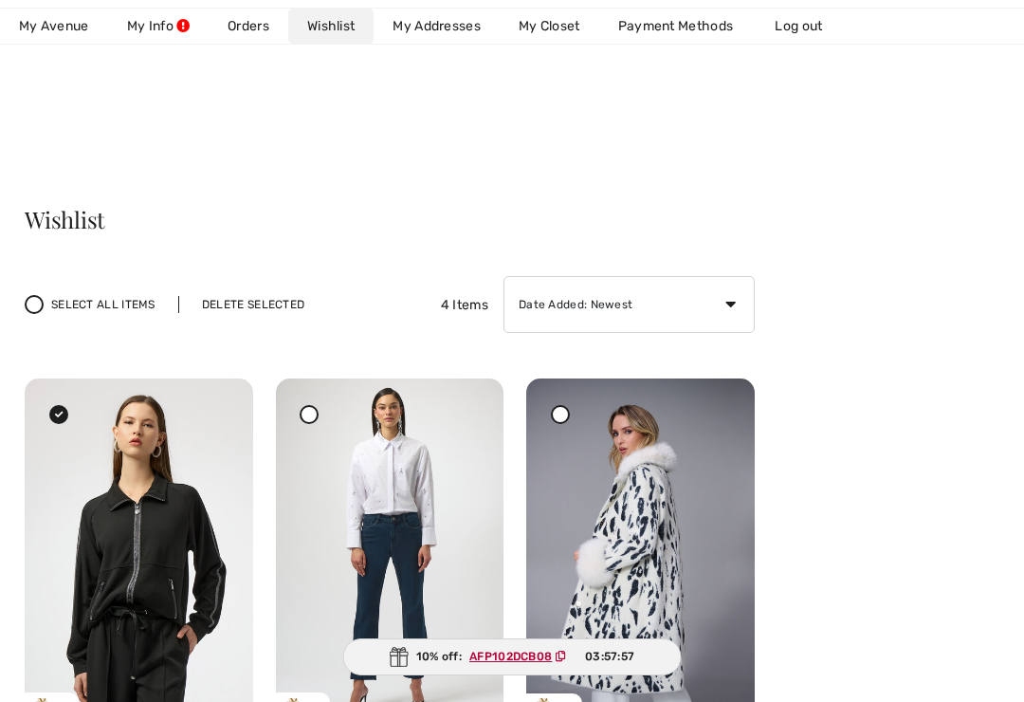
click at [224, 405] on div at bounding box center [216, 391] width 27 height 27
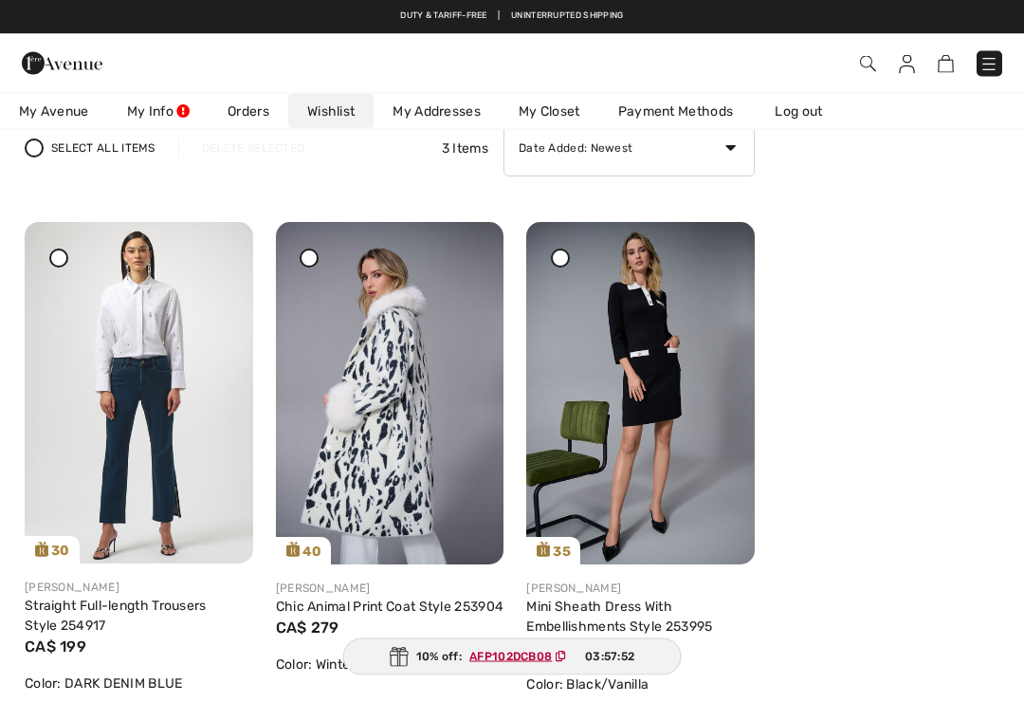
scroll to position [159, 0]
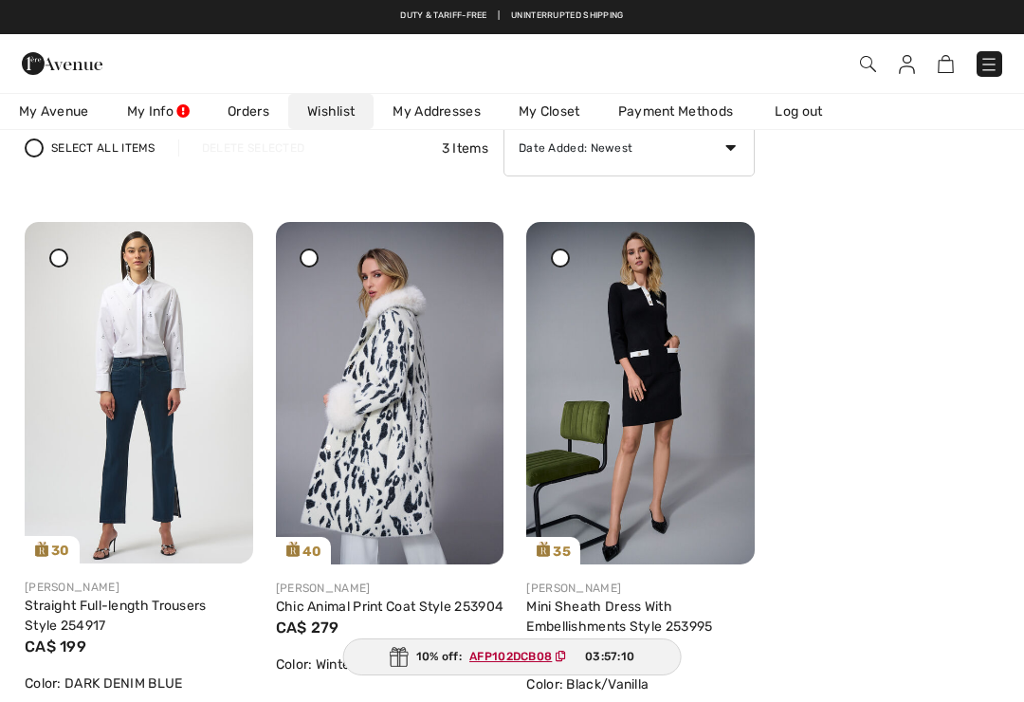
click at [806, 114] on link "Log out" at bounding box center [808, 111] width 104 height 35
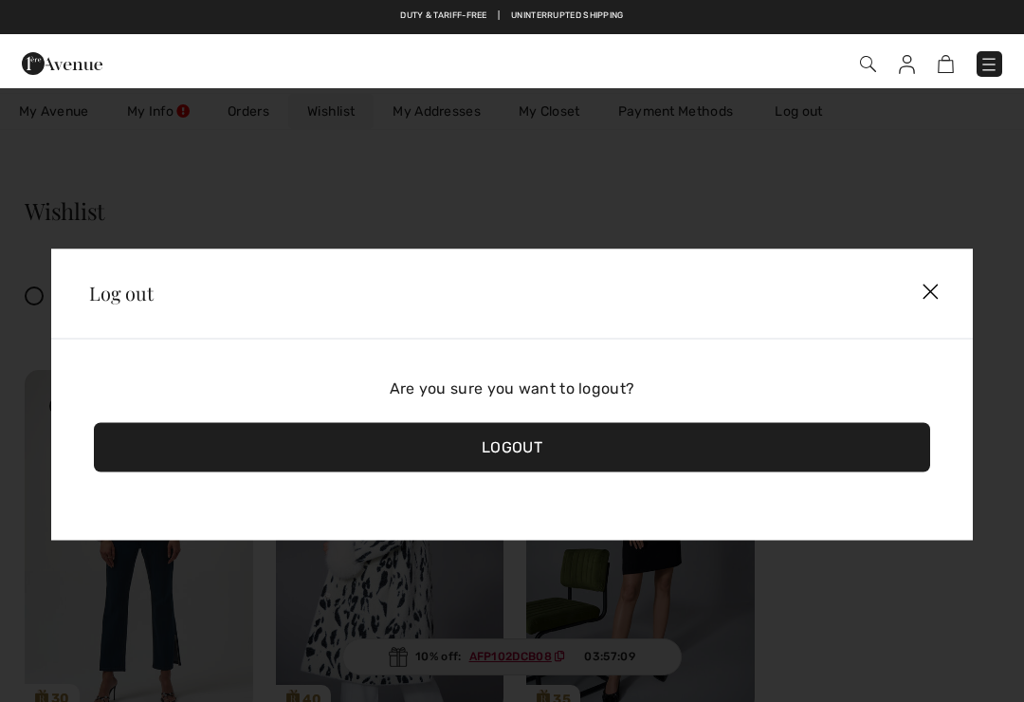
scroll to position [0, 0]
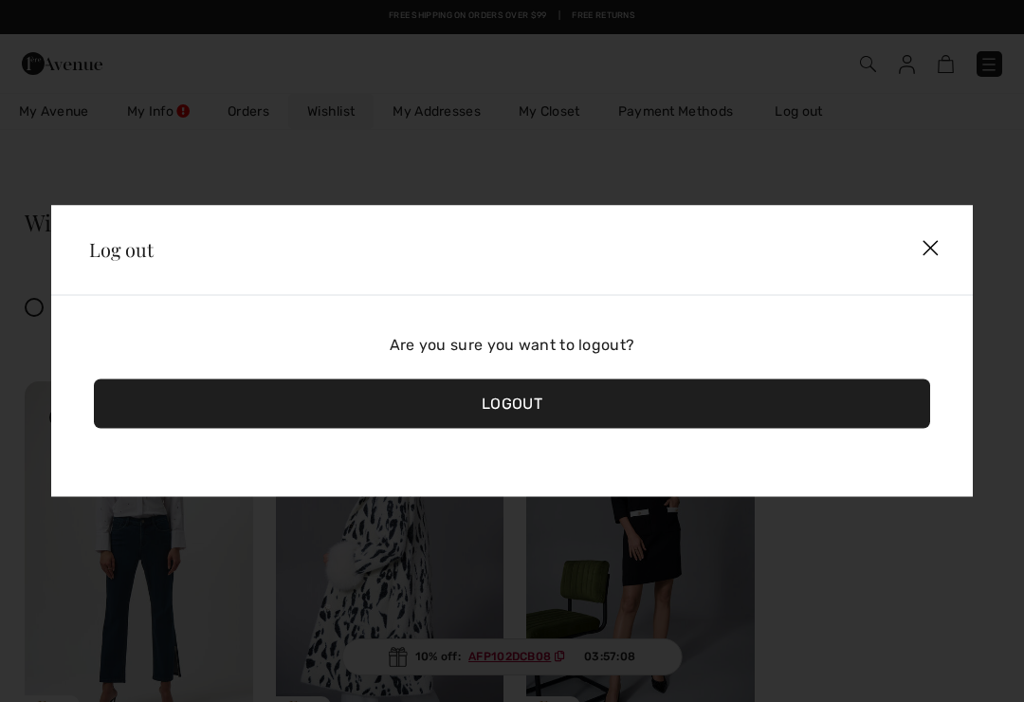
click at [507, 426] on div "Logout" at bounding box center [512, 403] width 836 height 49
